Goal: Check status: Check status

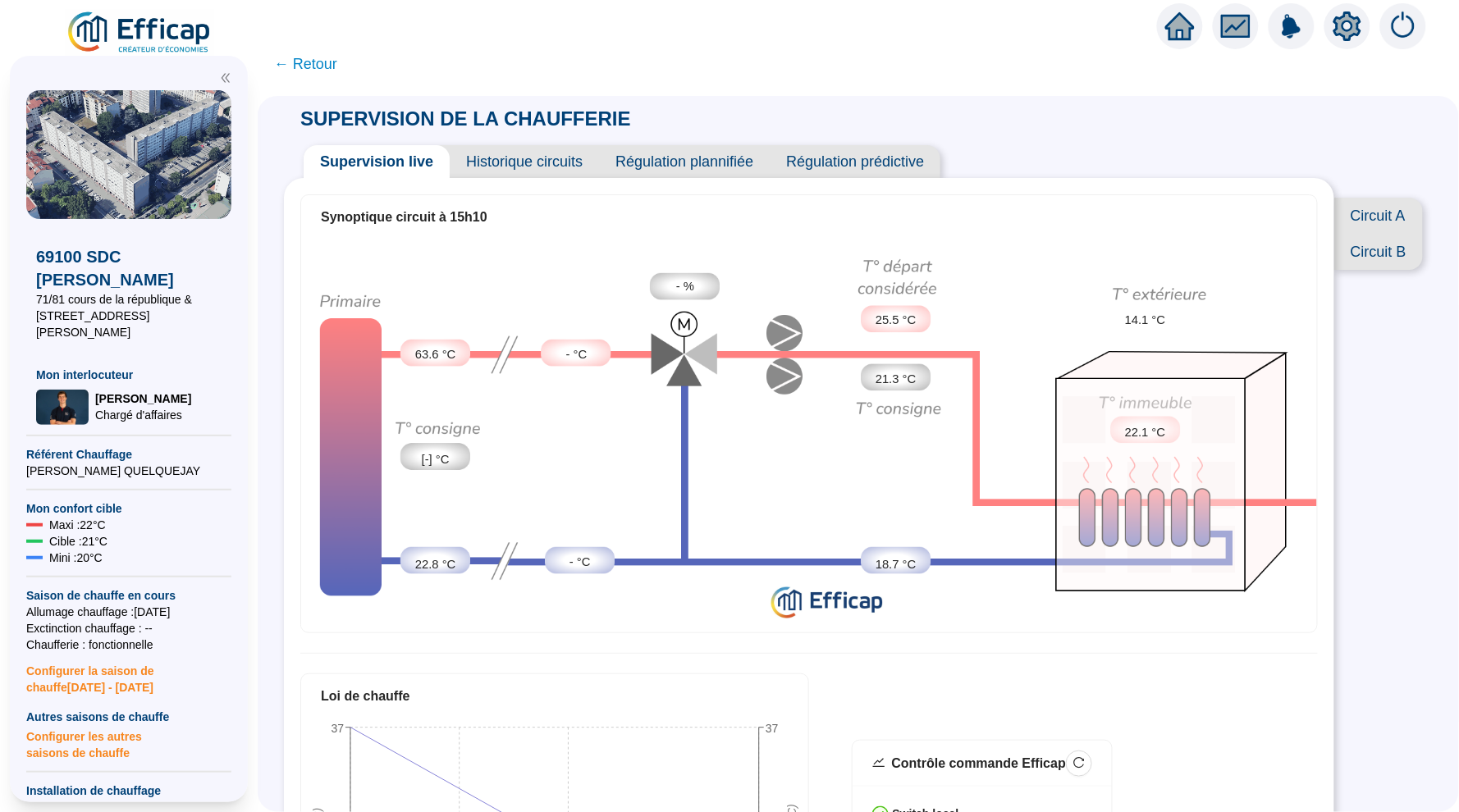
click at [502, 163] on span "Historique circuits" at bounding box center [524, 161] width 149 height 33
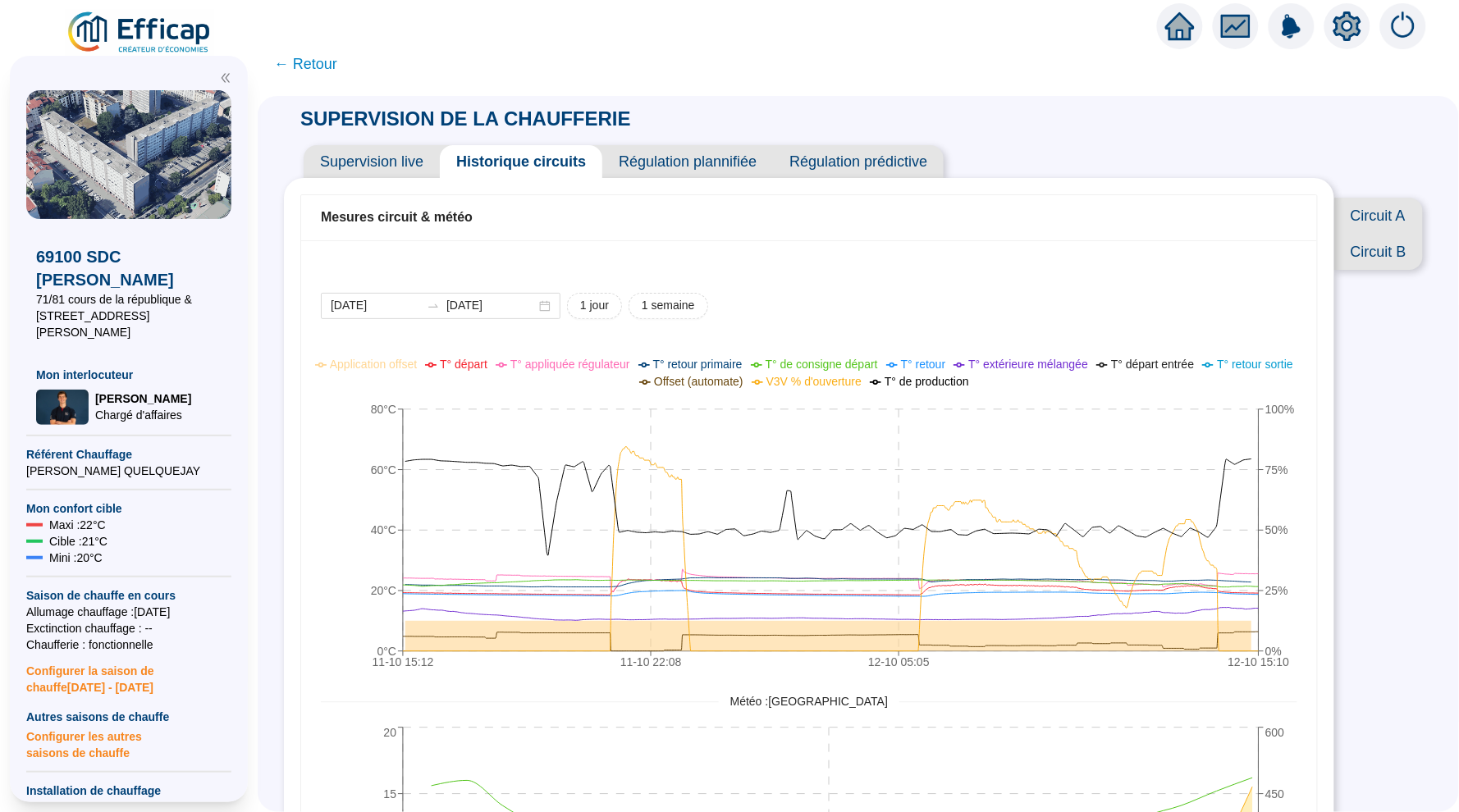
click at [1366, 215] on span "Circuit A" at bounding box center [1378, 215] width 89 height 36
click at [1386, 252] on span "Circuit B" at bounding box center [1377, 251] width 93 height 36
click at [357, 156] on span "Supervision live" at bounding box center [371, 161] width 137 height 33
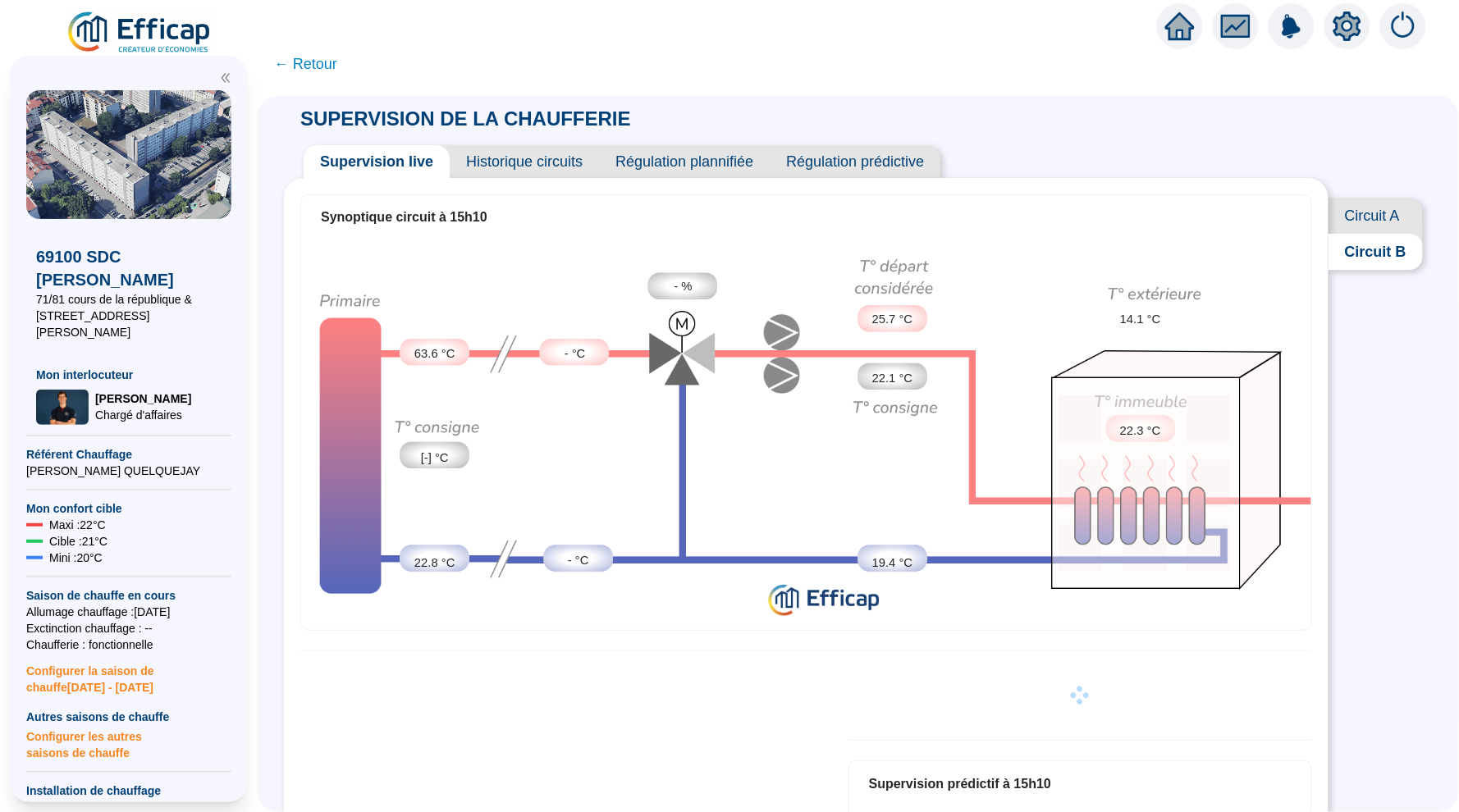
click at [1385, 204] on span "Circuit A" at bounding box center [1376, 215] width 94 height 36
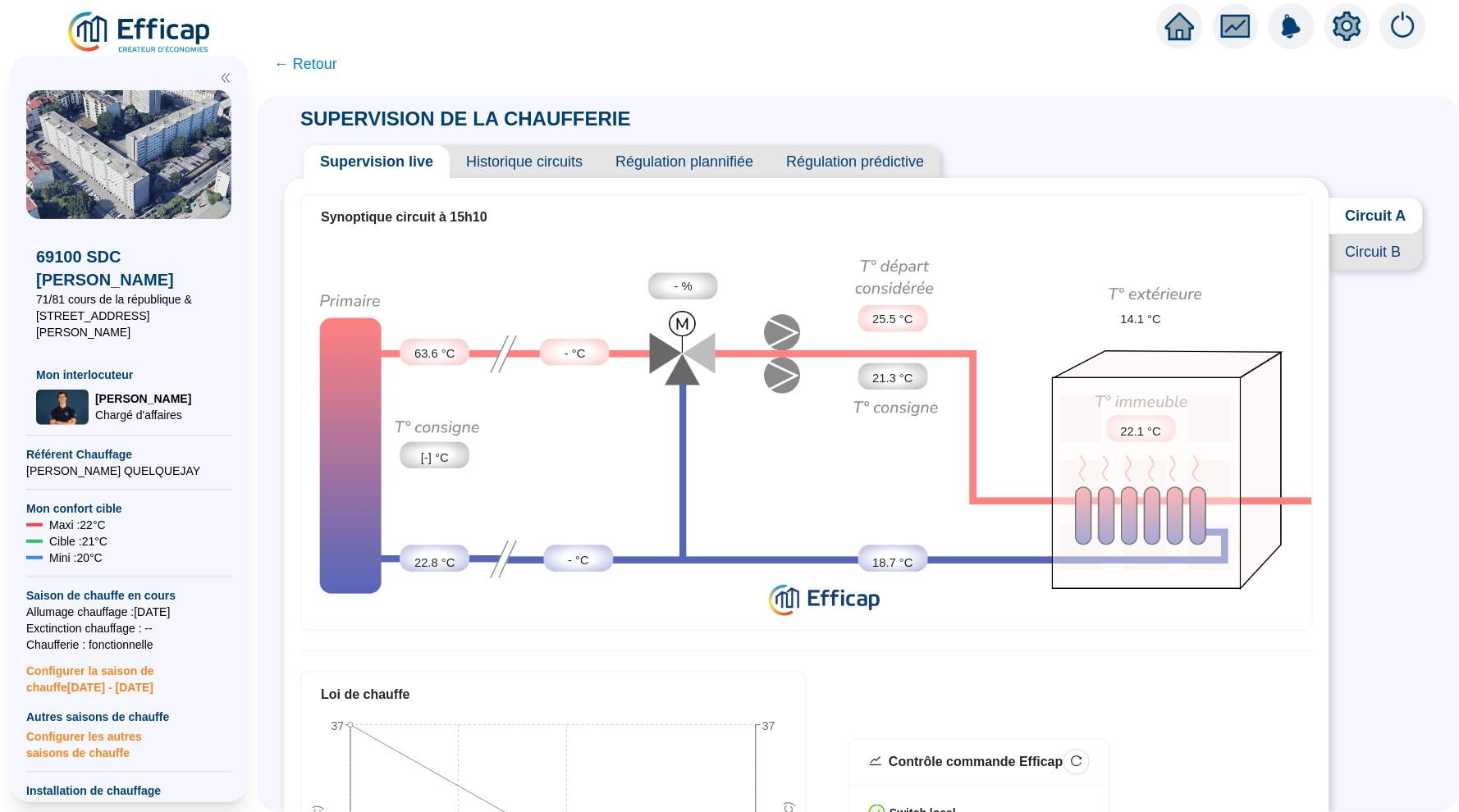
click at [315, 65] on span "← Retour" at bounding box center [305, 63] width 63 height 23
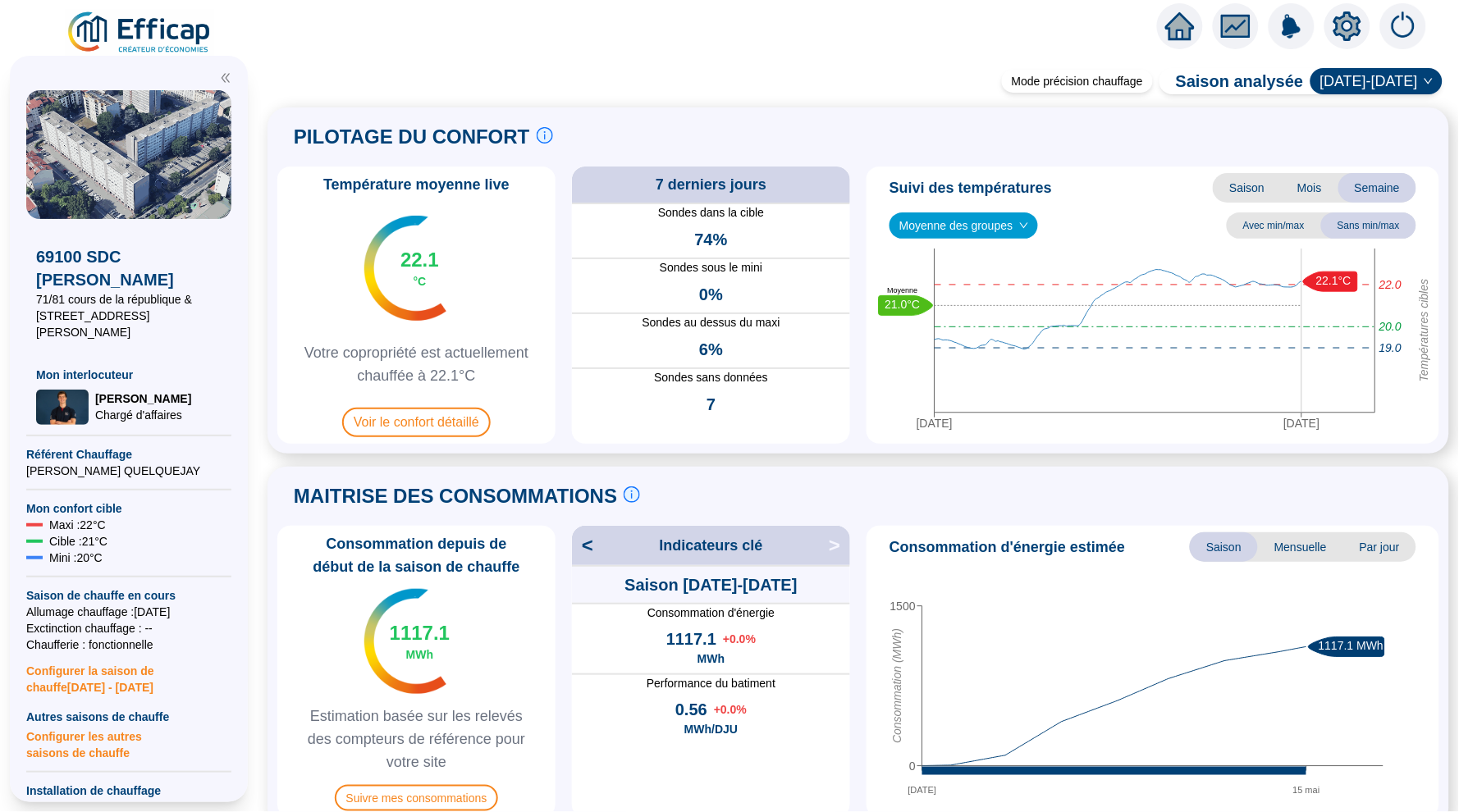
click at [1188, 7] on div at bounding box center [1180, 27] width 46 height 46
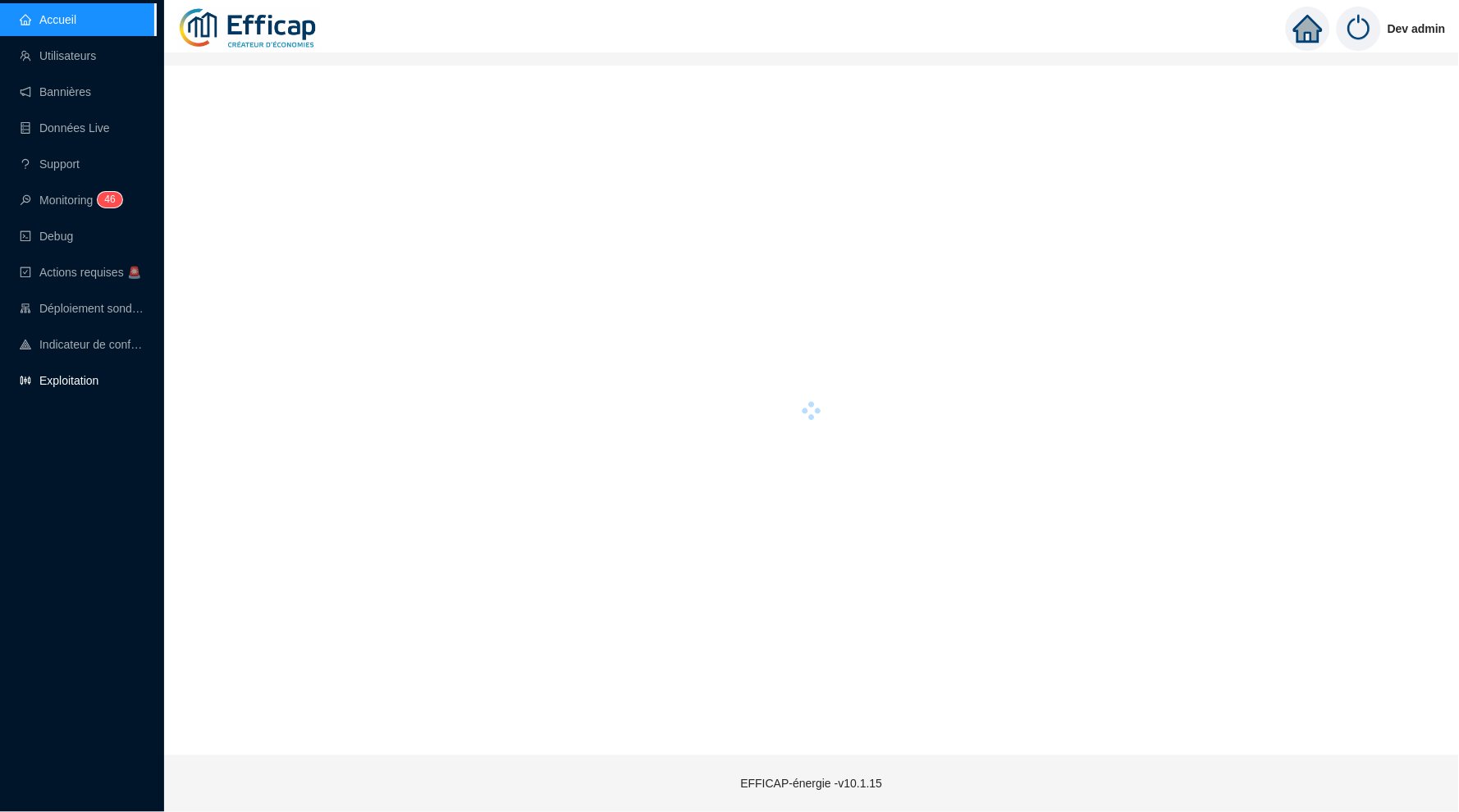
click at [52, 384] on link "Exploitation" at bounding box center [59, 380] width 79 height 13
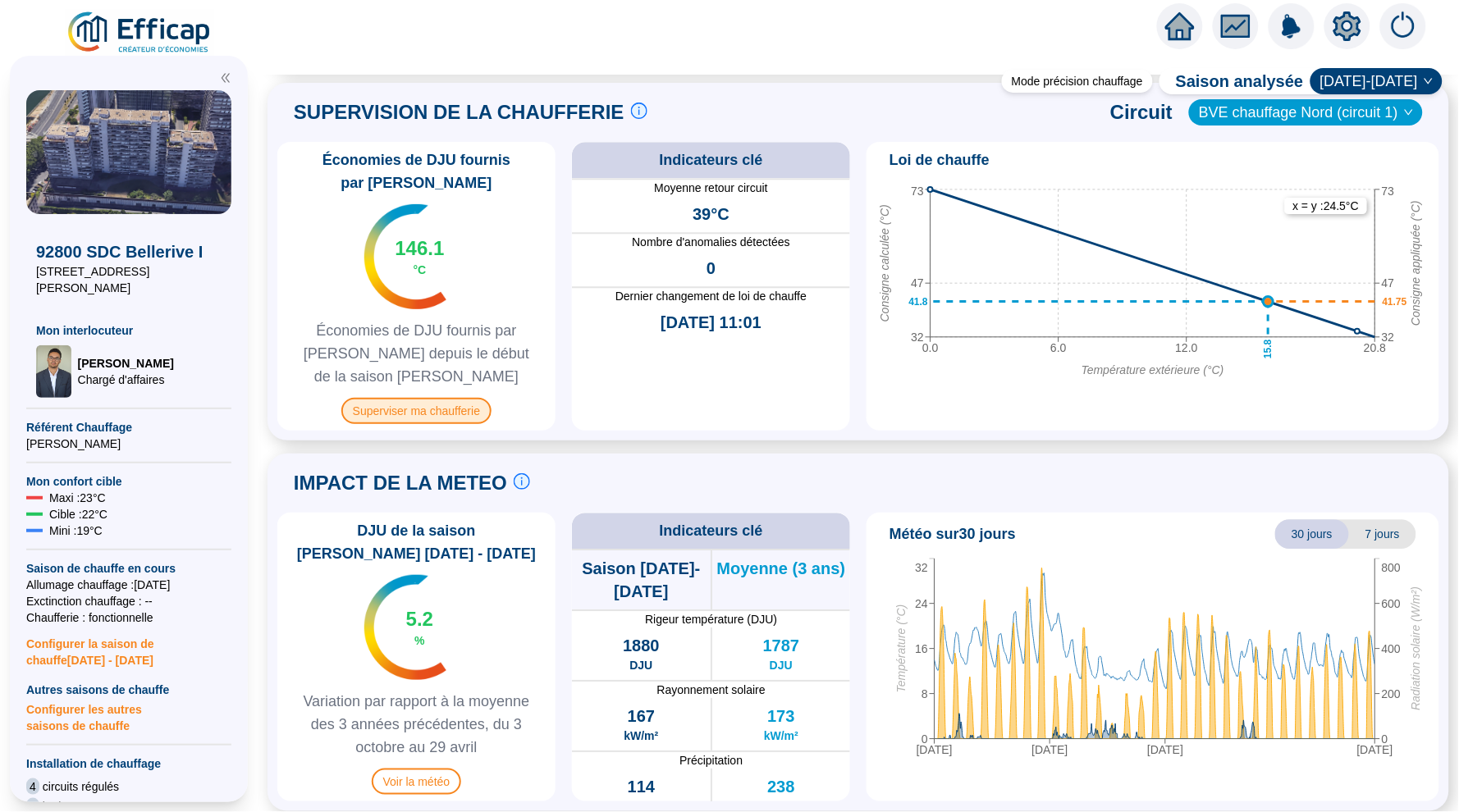
scroll to position [1097, 0]
click at [397, 417] on span "Superviser ma chaufferie" at bounding box center [416, 411] width 150 height 27
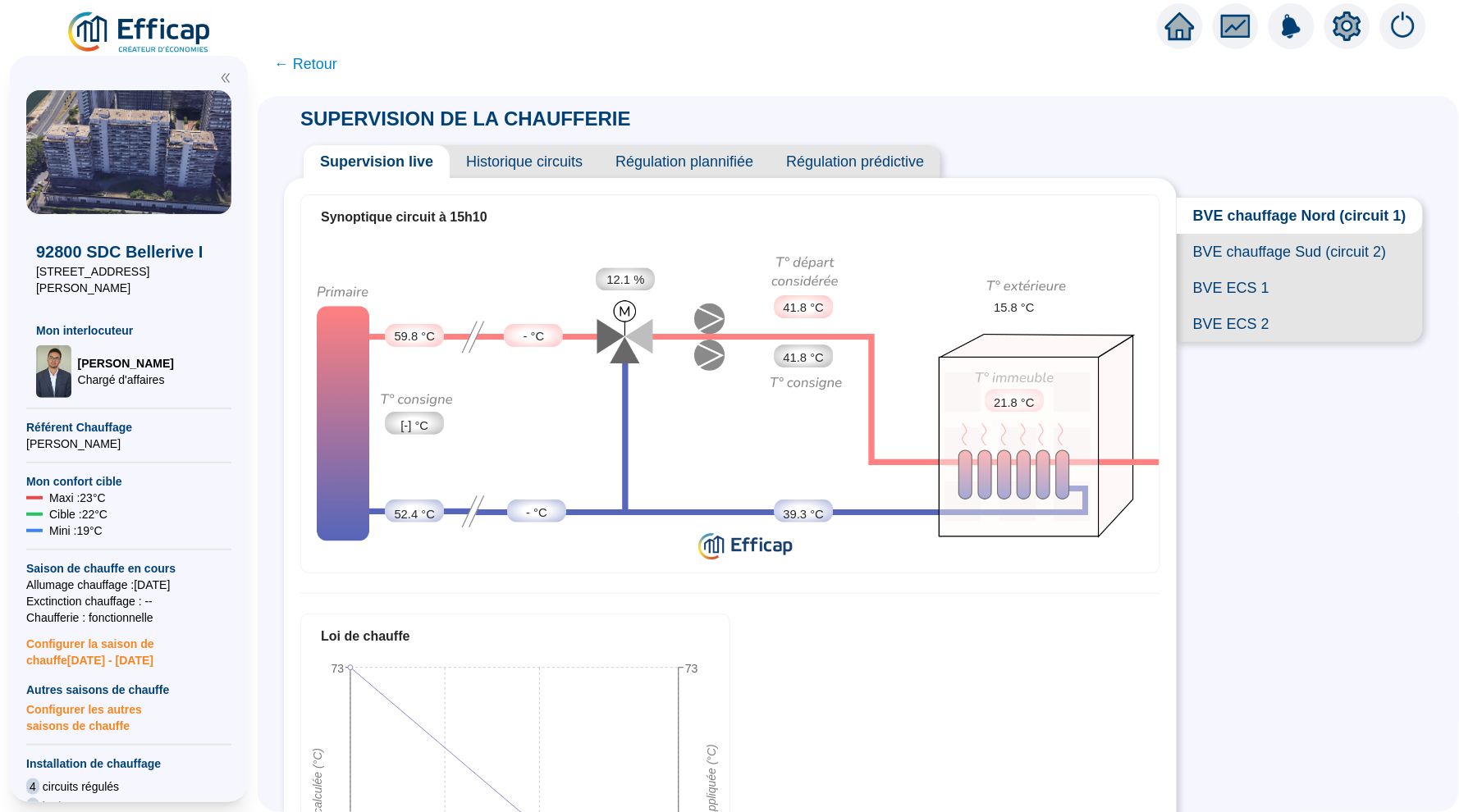
click at [526, 171] on span "Historique circuits" at bounding box center [524, 161] width 149 height 33
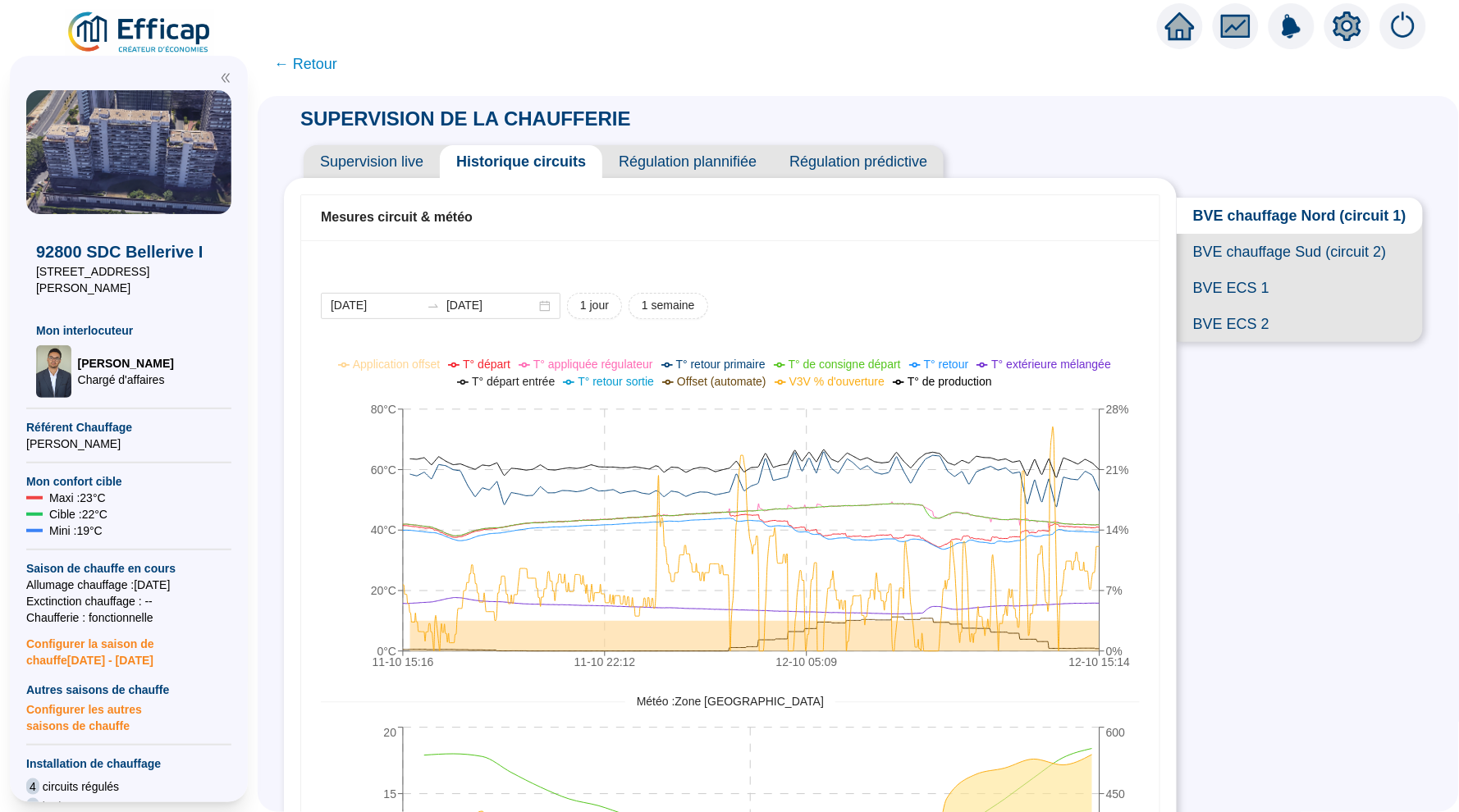
click at [1267, 258] on span "BVE chauffage Sud (circuit 2)" at bounding box center [1300, 251] width 247 height 36
